Goal: Task Accomplishment & Management: Complete application form

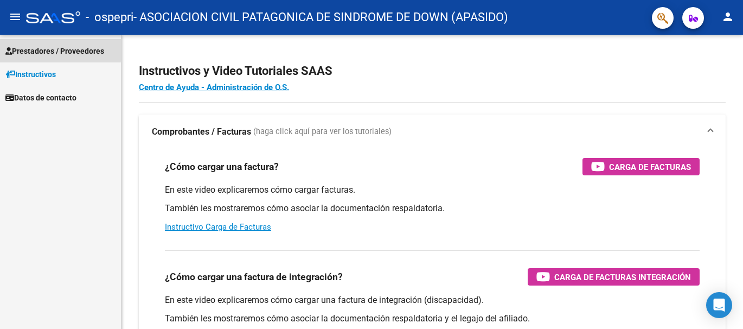
click at [49, 49] on span "Prestadores / Proveedores" at bounding box center [54, 51] width 99 height 12
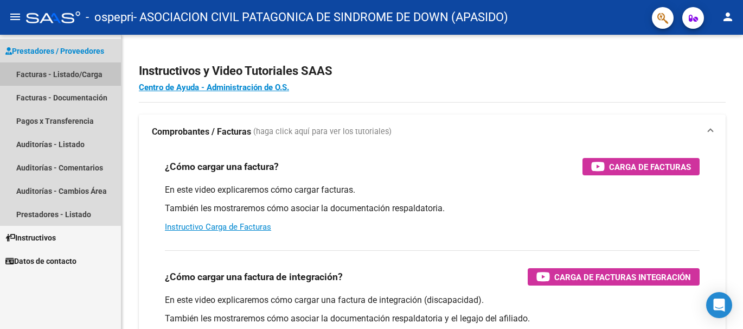
click at [35, 75] on link "Facturas - Listado/Carga" at bounding box center [60, 73] width 121 height 23
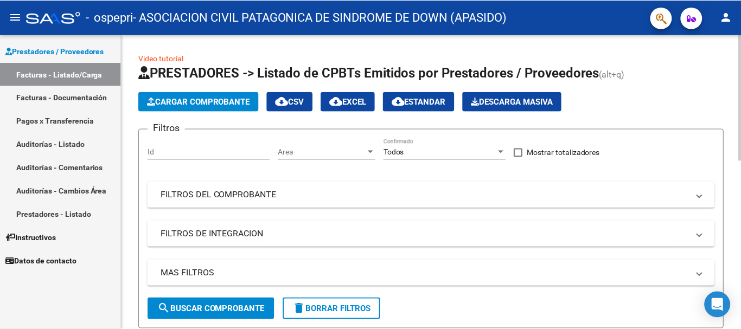
scroll to position [217, 0]
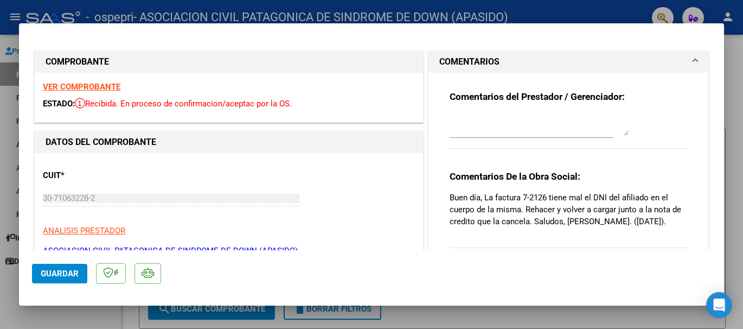
click at [78, 87] on strong "VER COMPROBANTE" at bounding box center [82, 87] width 78 height 10
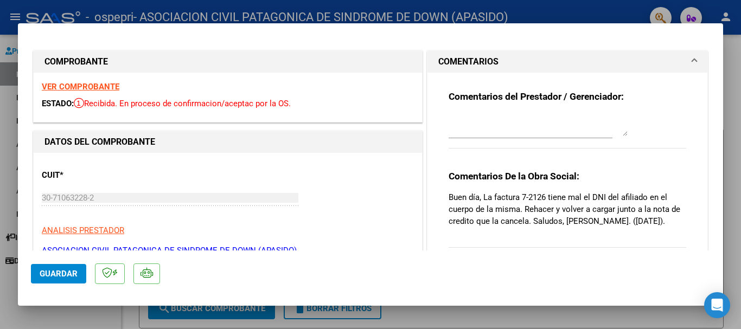
scroll to position [54, 0]
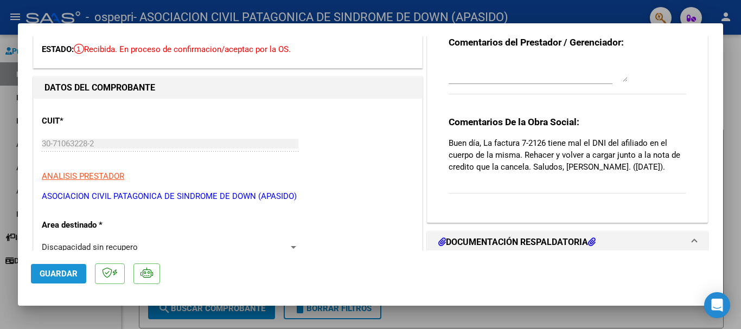
click at [64, 271] on span "Guardar" at bounding box center [59, 274] width 38 height 10
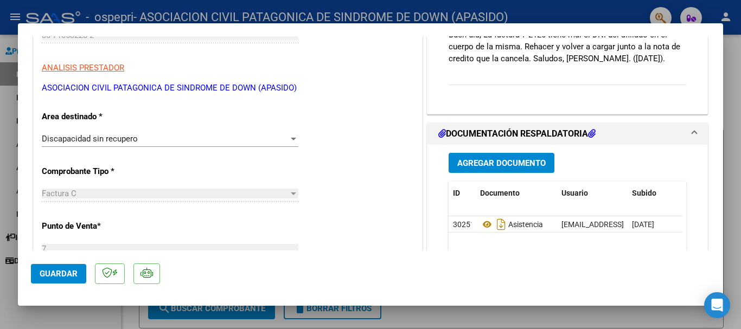
scroll to position [0, 0]
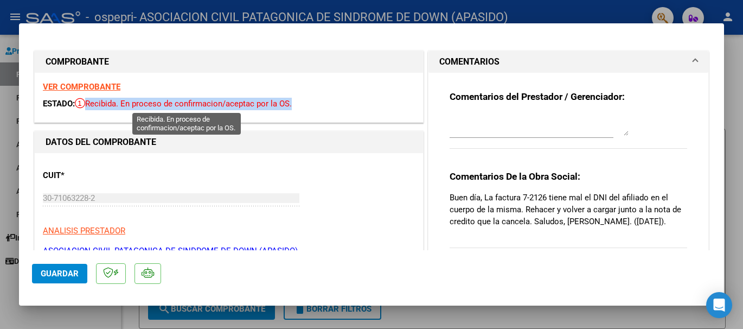
drag, startPoint x: 292, startPoint y: 100, endPoint x: 81, endPoint y: 105, distance: 211.0
click at [81, 105] on span "Recibida. En proceso de confirmacion/aceptac por la OS." at bounding box center [183, 104] width 217 height 10
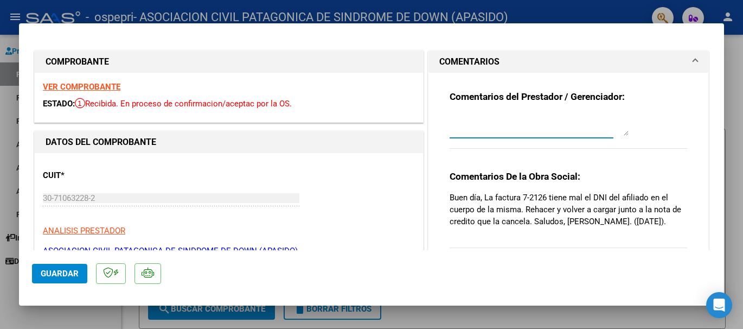
click at [456, 126] on textarea at bounding box center [539, 125] width 179 height 22
type textarea "envio todo de nuevo gracias"
click at [707, 27] on mat-dialog-container "COMPROBANTE VER COMPROBANTE ESTADO: Recibida. En proceso de confirmacion/acepta…" at bounding box center [371, 164] width 705 height 282
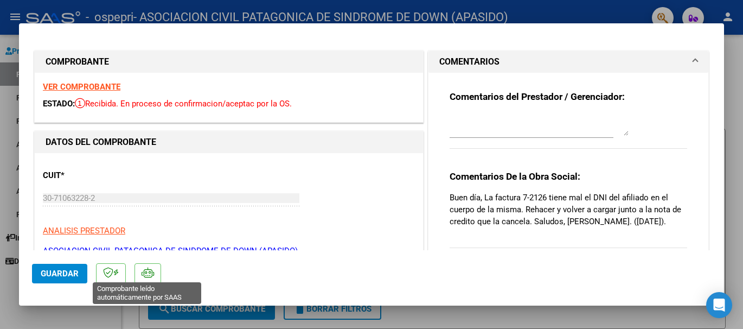
click at [151, 277] on icon at bounding box center [148, 272] width 12 height 11
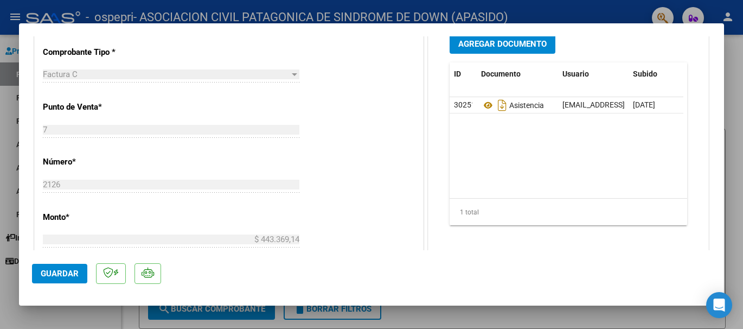
scroll to position [166, 0]
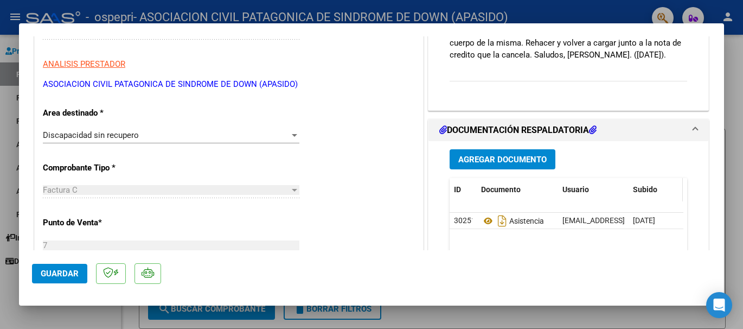
click at [644, 191] on span "Subido" at bounding box center [645, 189] width 24 height 9
click at [489, 162] on span "Agregar Documento" at bounding box center [502, 160] width 88 height 10
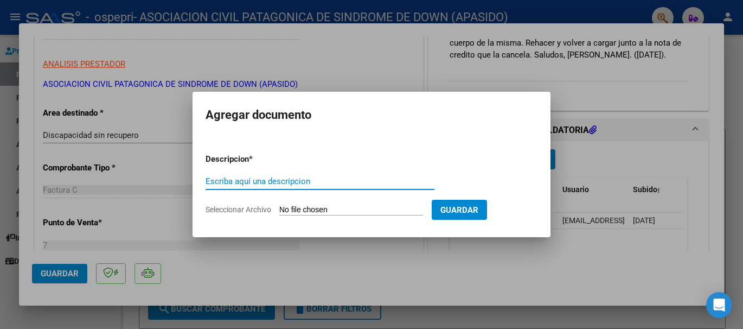
click at [214, 178] on input "Escriba aquí una descripcion" at bounding box center [320, 181] width 229 height 10
type input "nota de credito"
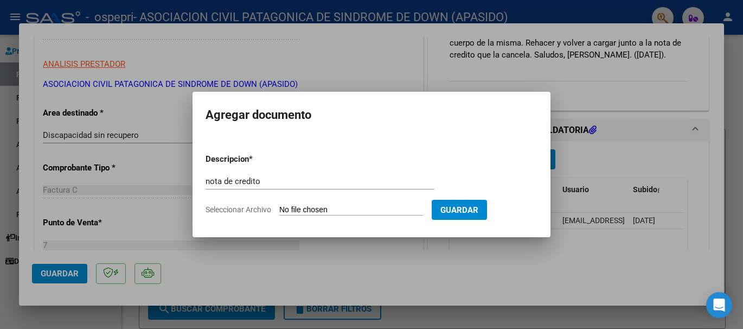
click at [293, 211] on input "Seleccionar Archivo" at bounding box center [351, 210] width 144 height 10
type input "C:\fakepath\30710632282_013_00007_00000151.pdf"
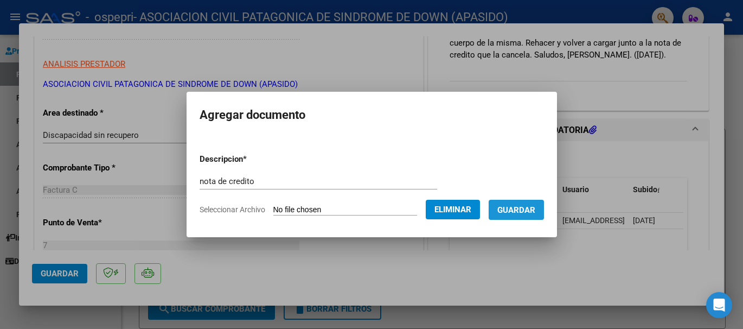
click at [523, 212] on span "Guardar" at bounding box center [516, 210] width 38 height 10
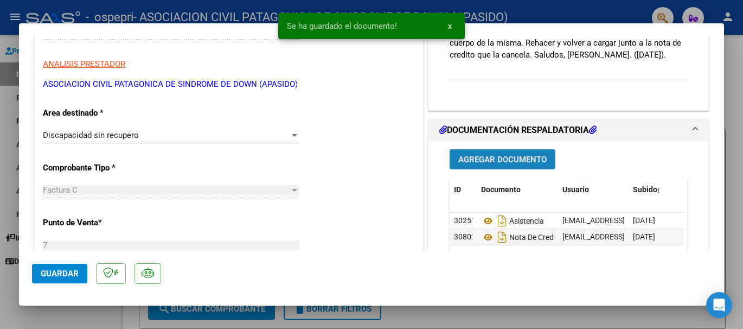
click at [496, 162] on span "Agregar Documento" at bounding box center [502, 160] width 88 height 10
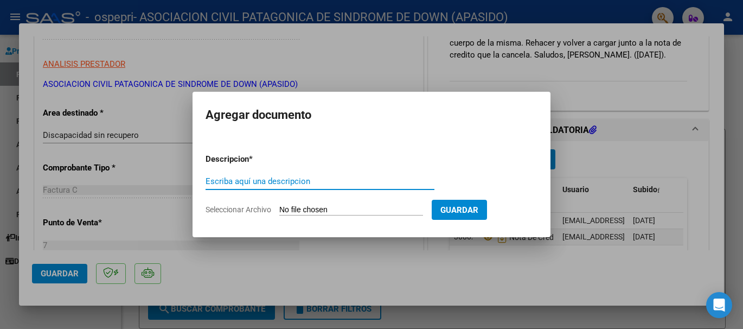
click at [230, 182] on input "Escriba aquí una descripcion" at bounding box center [320, 181] width 229 height 10
type input "Nueva factura correspondiente mes de [DATE] -"
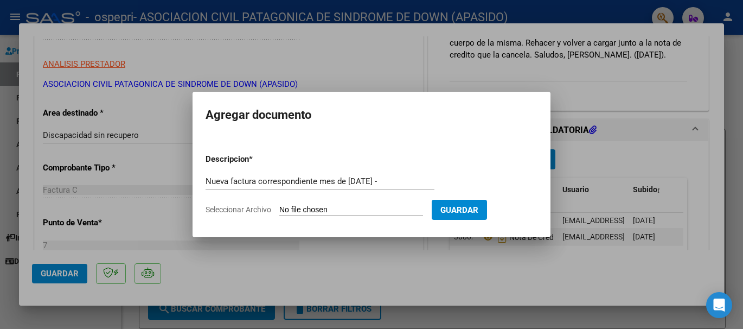
click at [262, 209] on span "Seleccionar Archivo" at bounding box center [239, 209] width 66 height 9
click at [279, 209] on input "Seleccionar Archivo" at bounding box center [351, 210] width 144 height 10
type input "C:\fakepath\30710632282_011_00007_00002164.pdf"
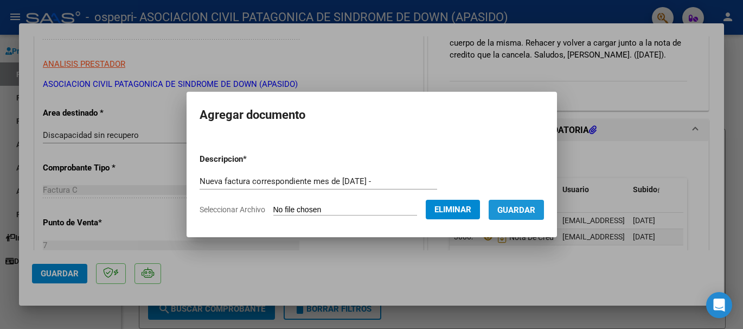
click at [524, 210] on span "Guardar" at bounding box center [516, 210] width 38 height 10
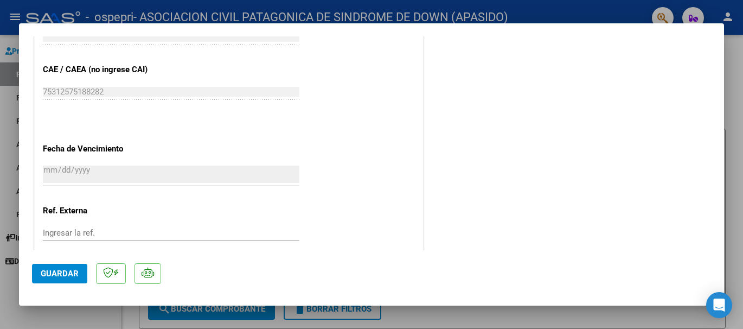
scroll to position [613, 0]
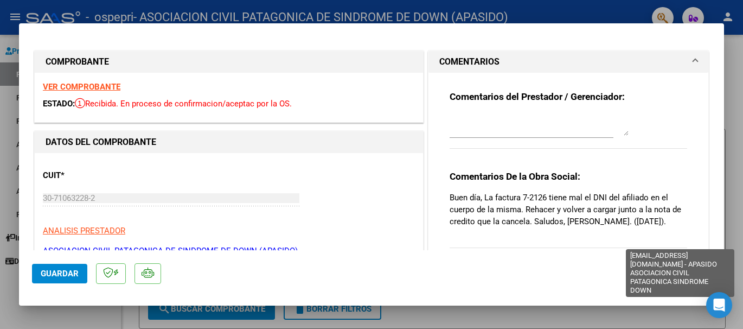
scroll to position [163, 0]
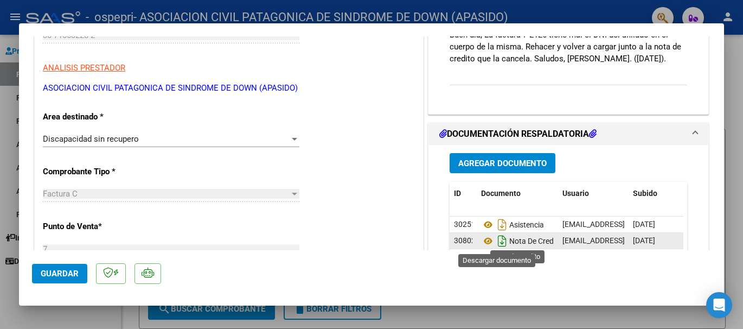
click at [496, 245] on icon "Descargar documento" at bounding box center [502, 240] width 14 height 17
